Goal: Find specific page/section: Find specific page/section

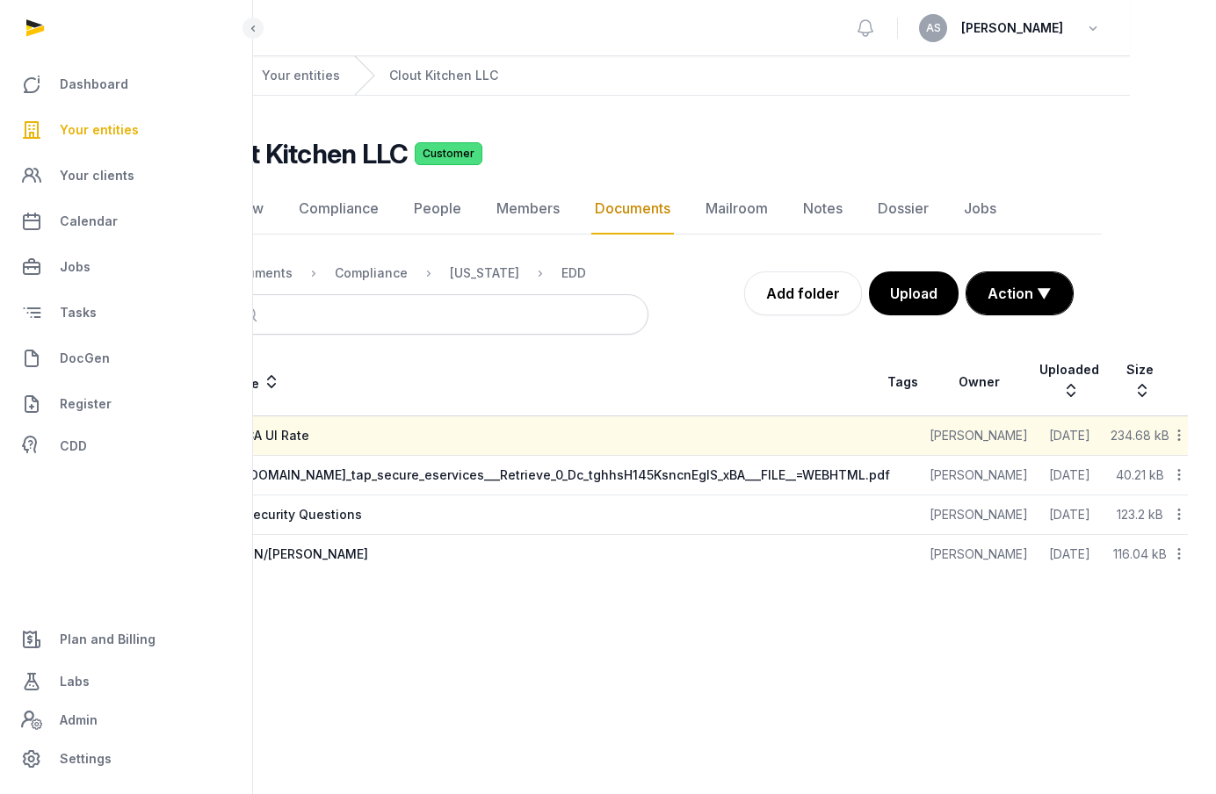
click at [129, 133] on span "Your entities" at bounding box center [99, 129] width 79 height 21
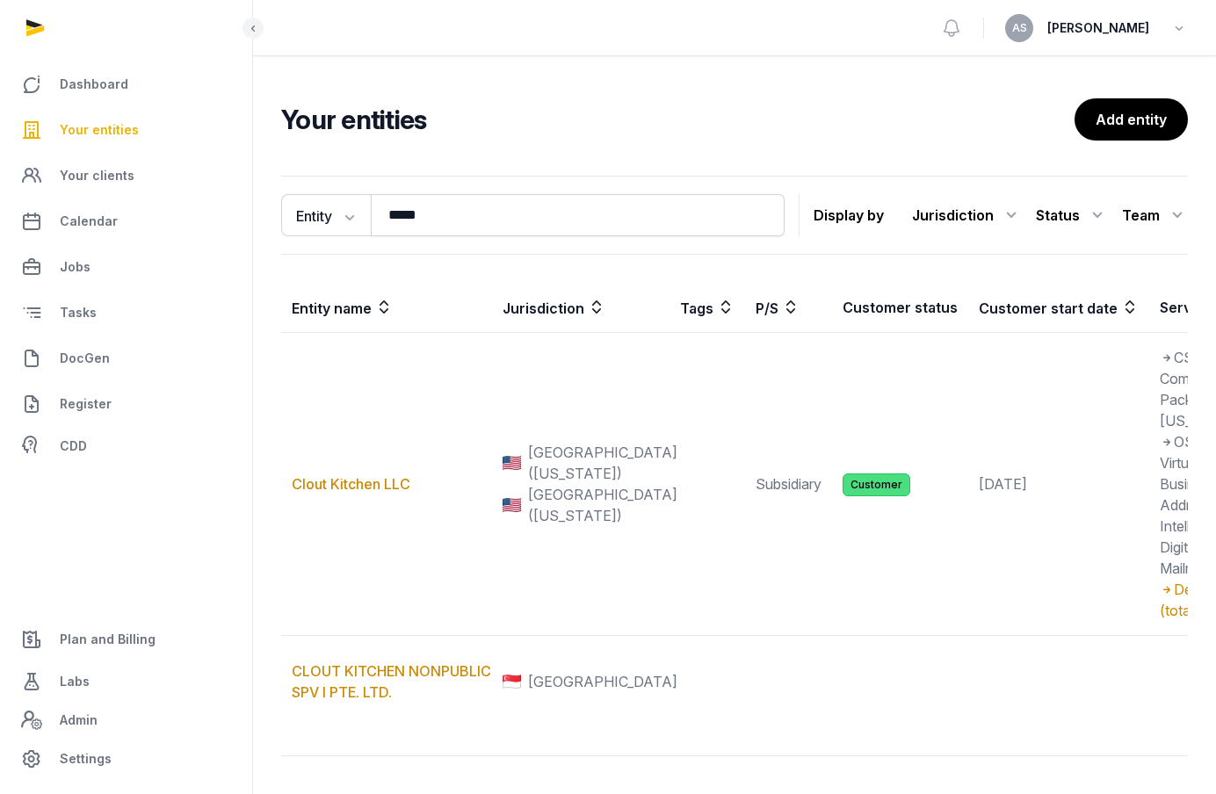
click at [116, 137] on span "Your entities" at bounding box center [99, 129] width 79 height 21
click at [106, 130] on span "Your entities" at bounding box center [99, 129] width 79 height 21
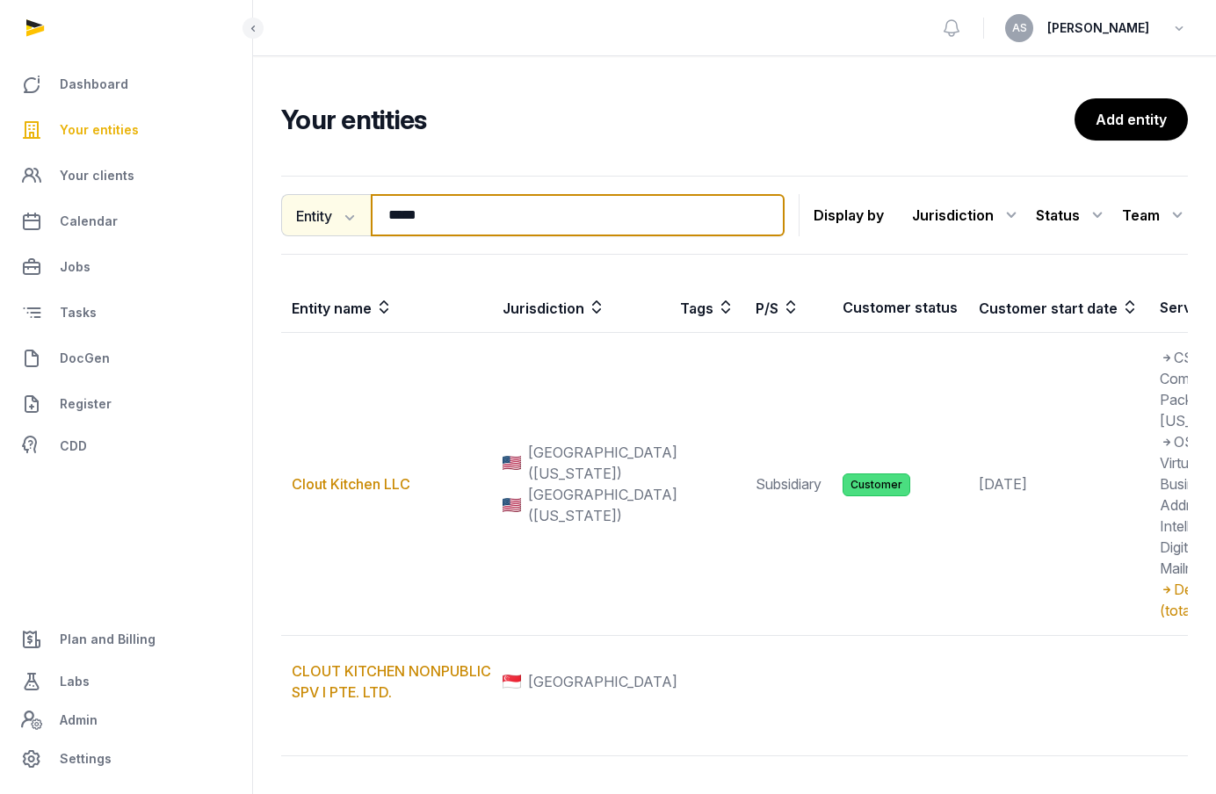
drag, startPoint x: 434, startPoint y: 221, endPoint x: 349, endPoint y: 220, distance: 85.2
click at [351, 220] on div "Entity Entity People Tags Services ***** Search" at bounding box center [532, 215] width 503 height 42
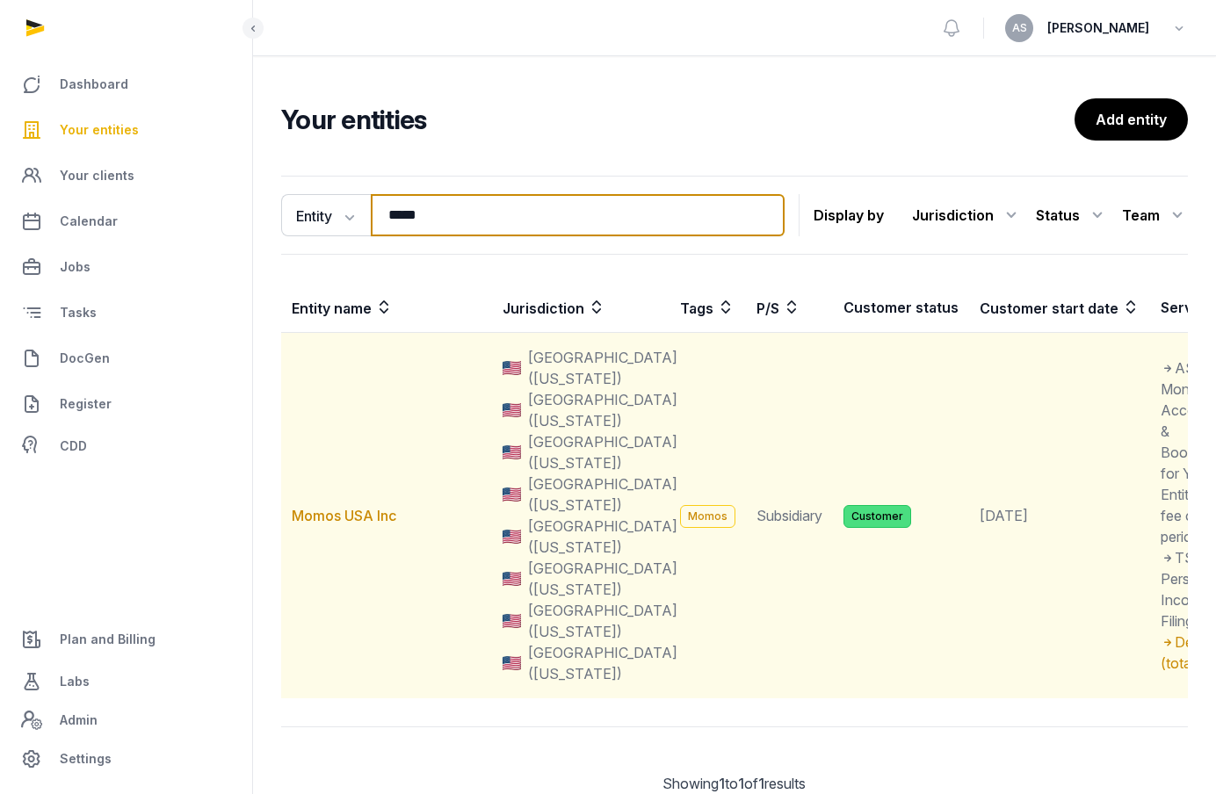
type input "*****"
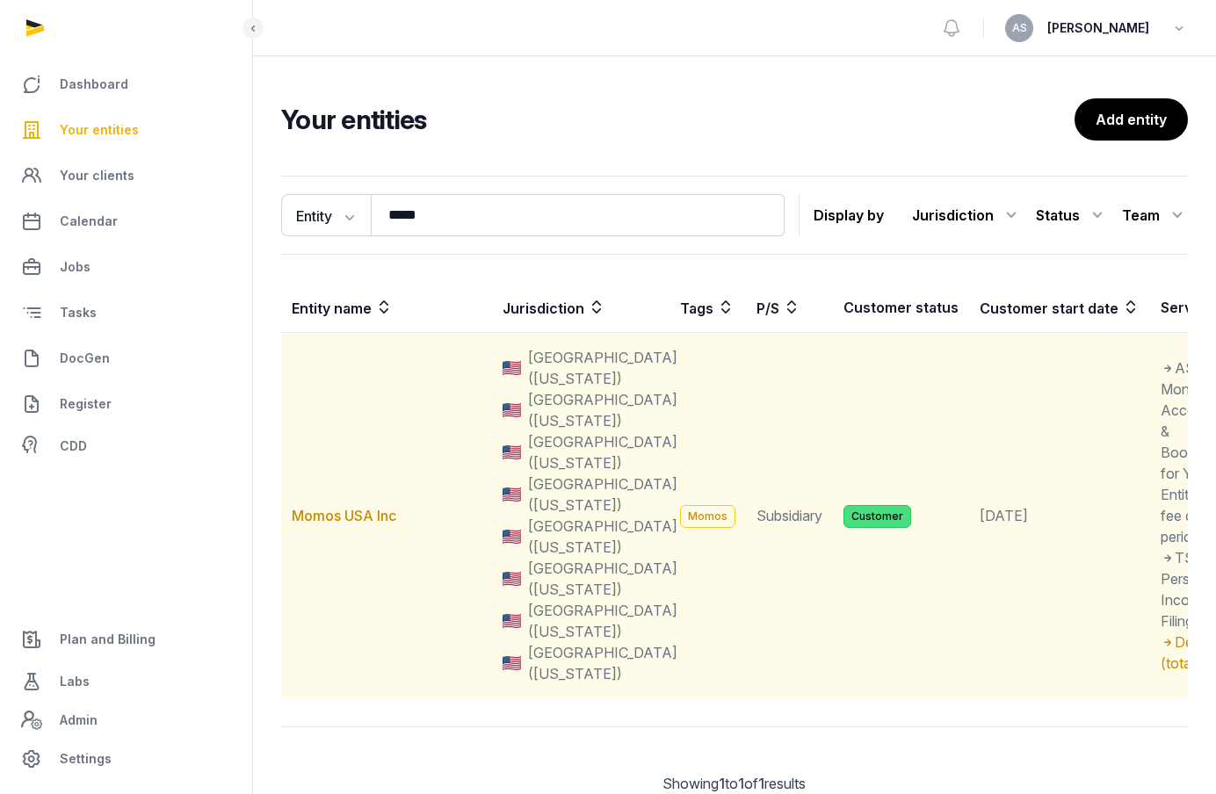
click at [380, 502] on td "Momos USA Inc" at bounding box center [386, 516] width 211 height 366
click at [367, 511] on link "Momos USA Inc" at bounding box center [344, 516] width 105 height 18
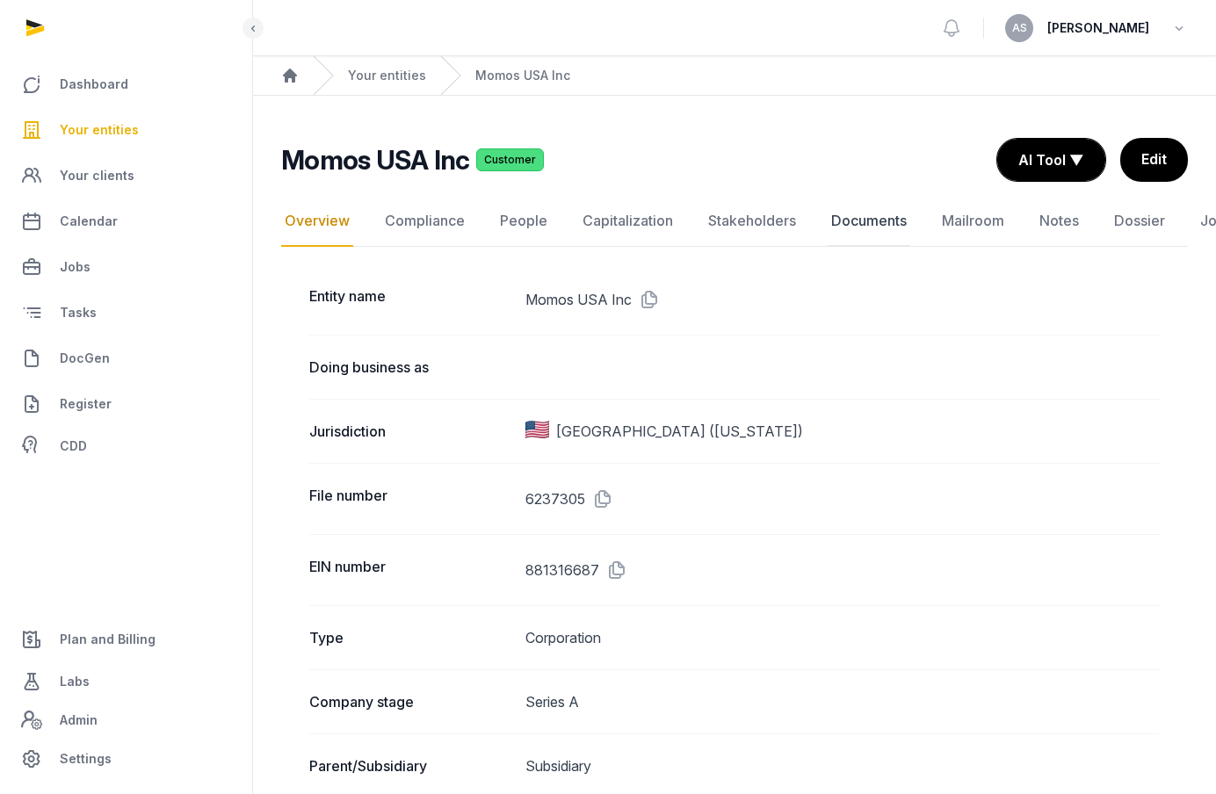
click at [852, 221] on link "Documents" at bounding box center [869, 221] width 83 height 51
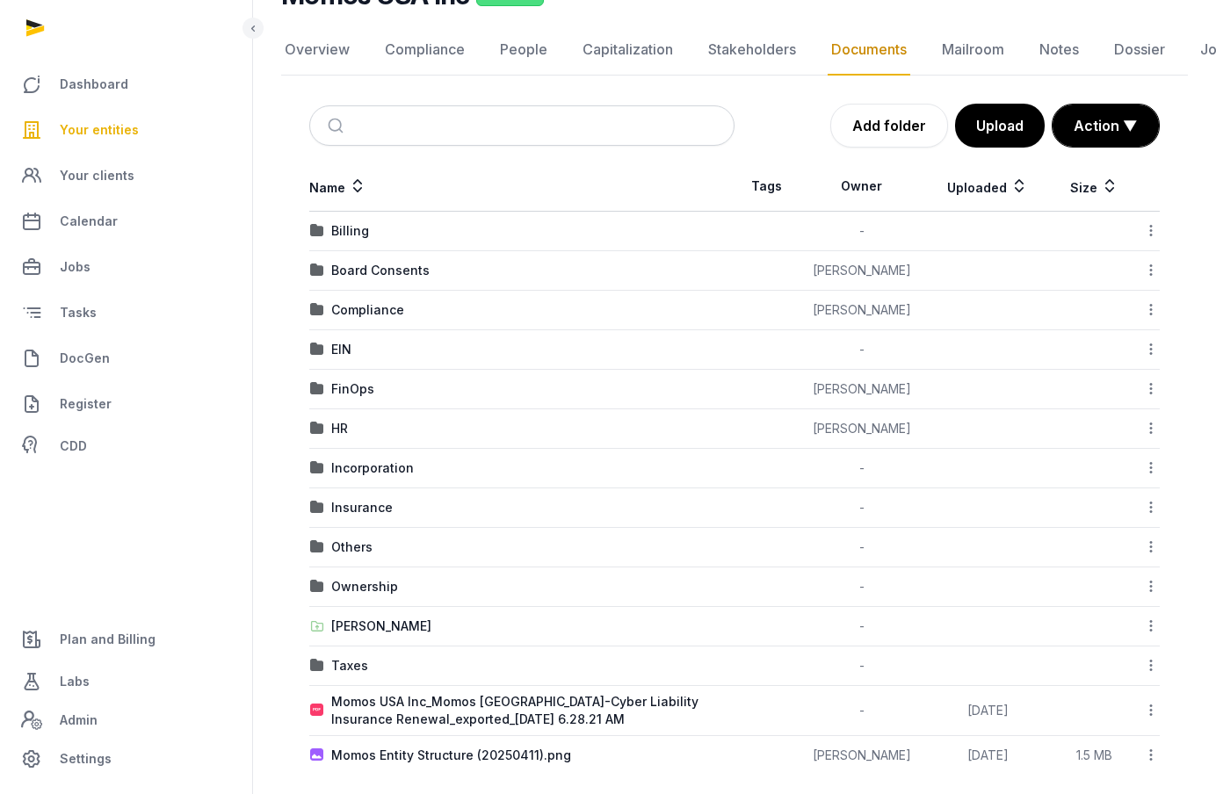
scroll to position [175, 0]
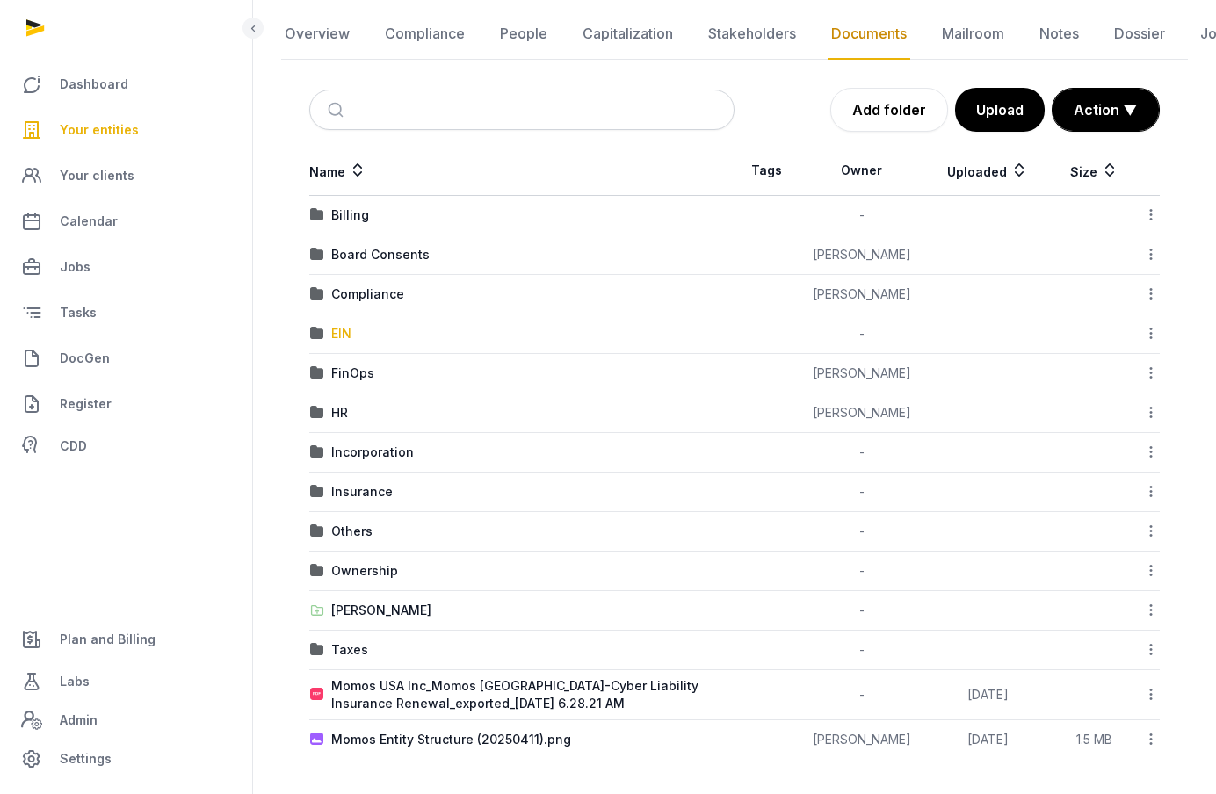
click at [343, 336] on div "EIN" at bounding box center [341, 334] width 20 height 18
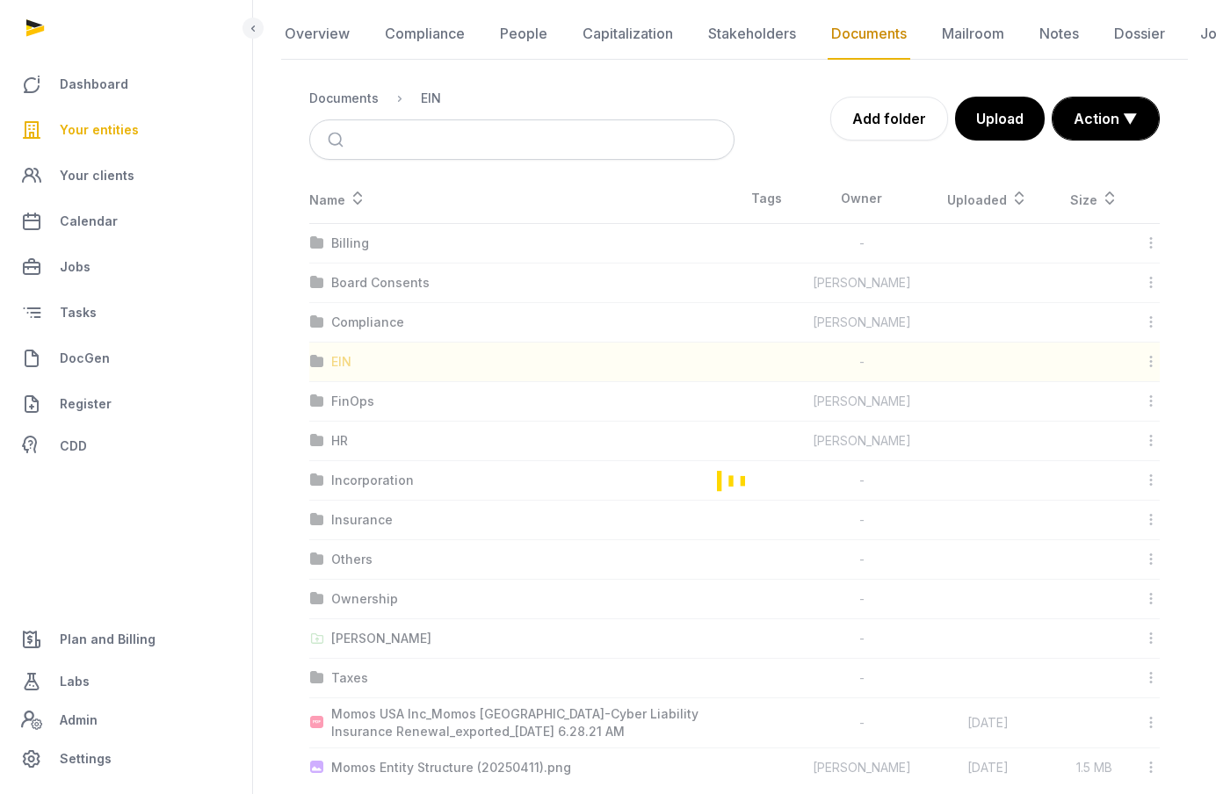
scroll to position [0, 0]
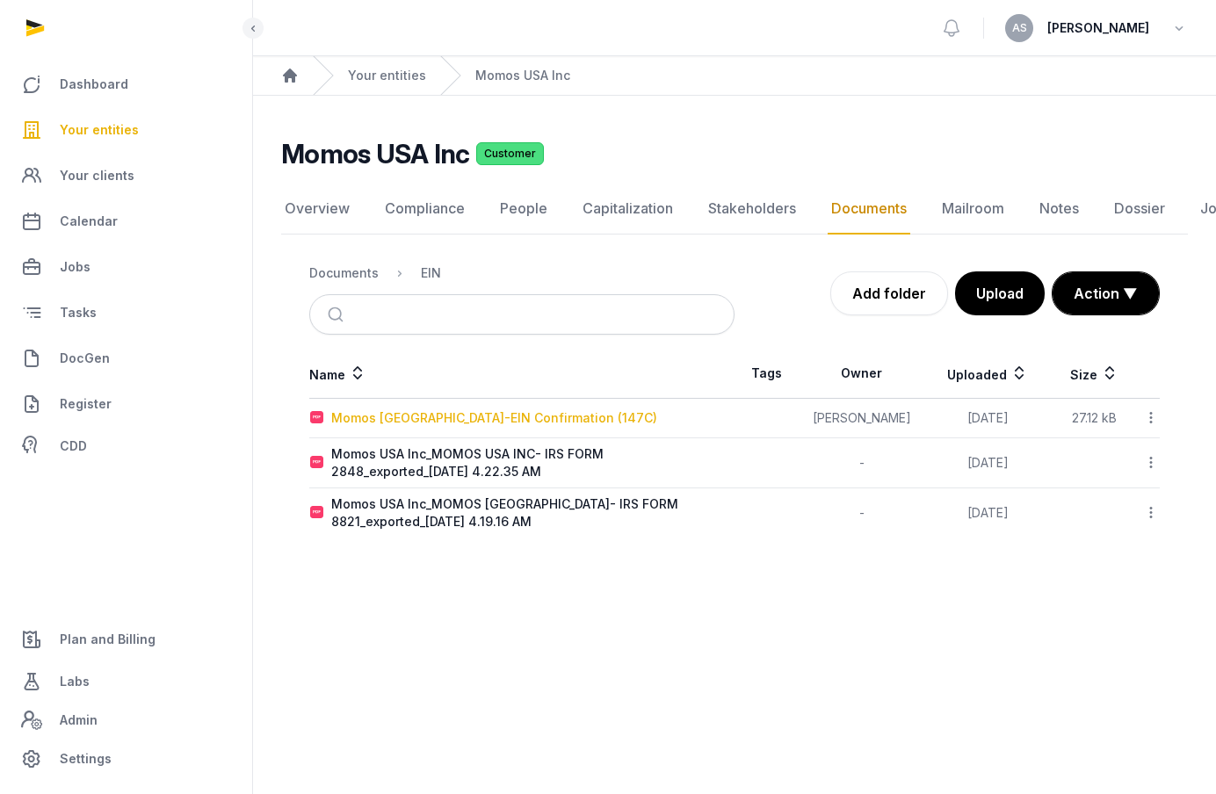
click at [469, 418] on div "Momos [GEOGRAPHIC_DATA]-EIN Confirmation (147C)" at bounding box center [494, 418] width 326 height 18
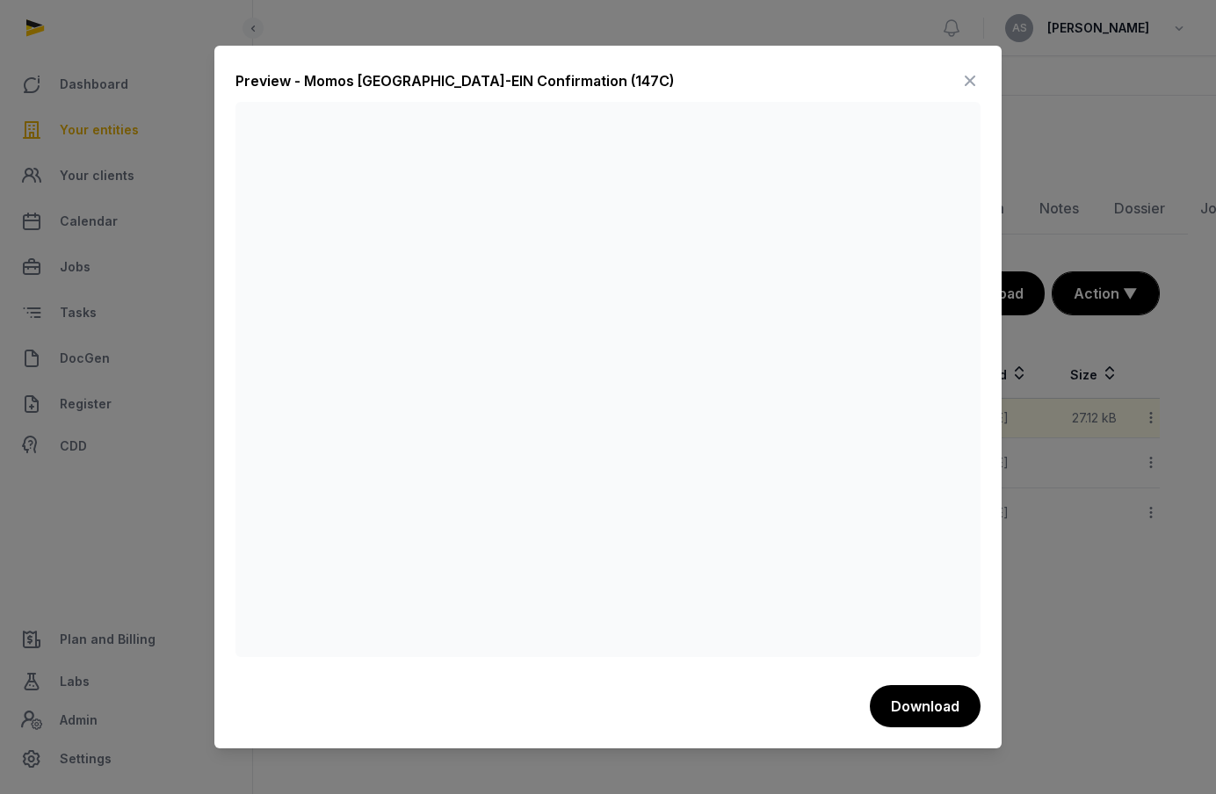
click at [966, 83] on icon at bounding box center [969, 81] width 21 height 28
